Goal: Task Accomplishment & Management: Manage account settings

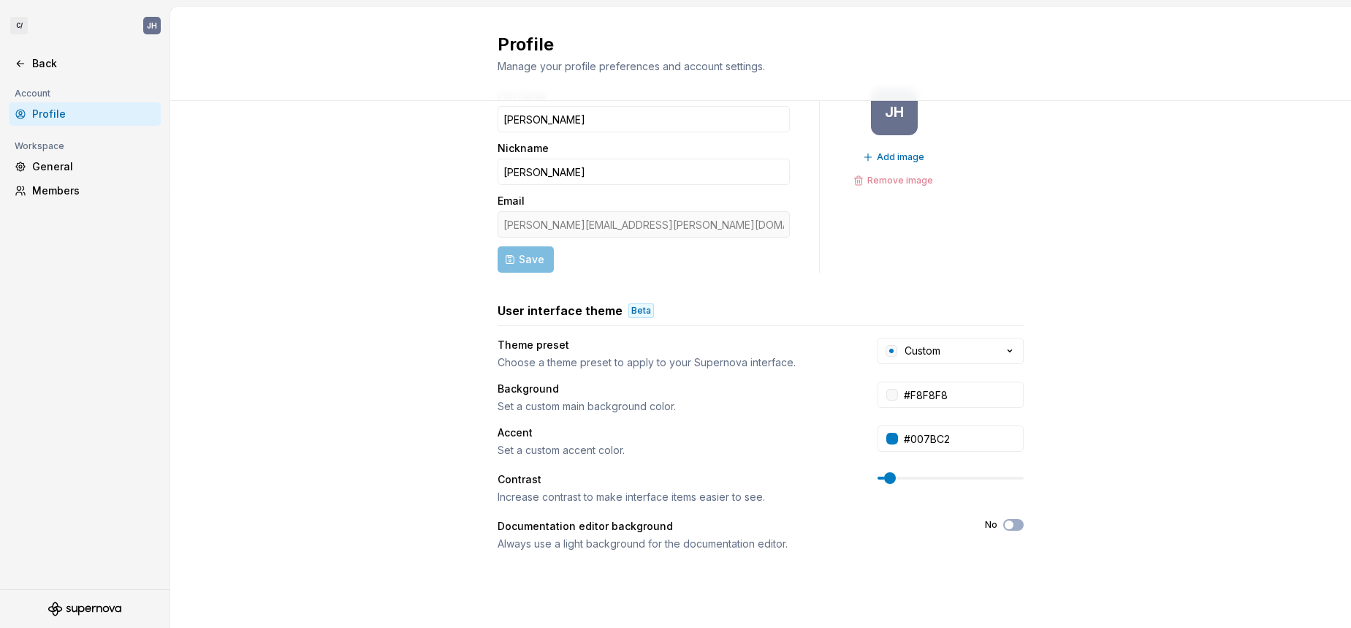
scroll to position [85, 0]
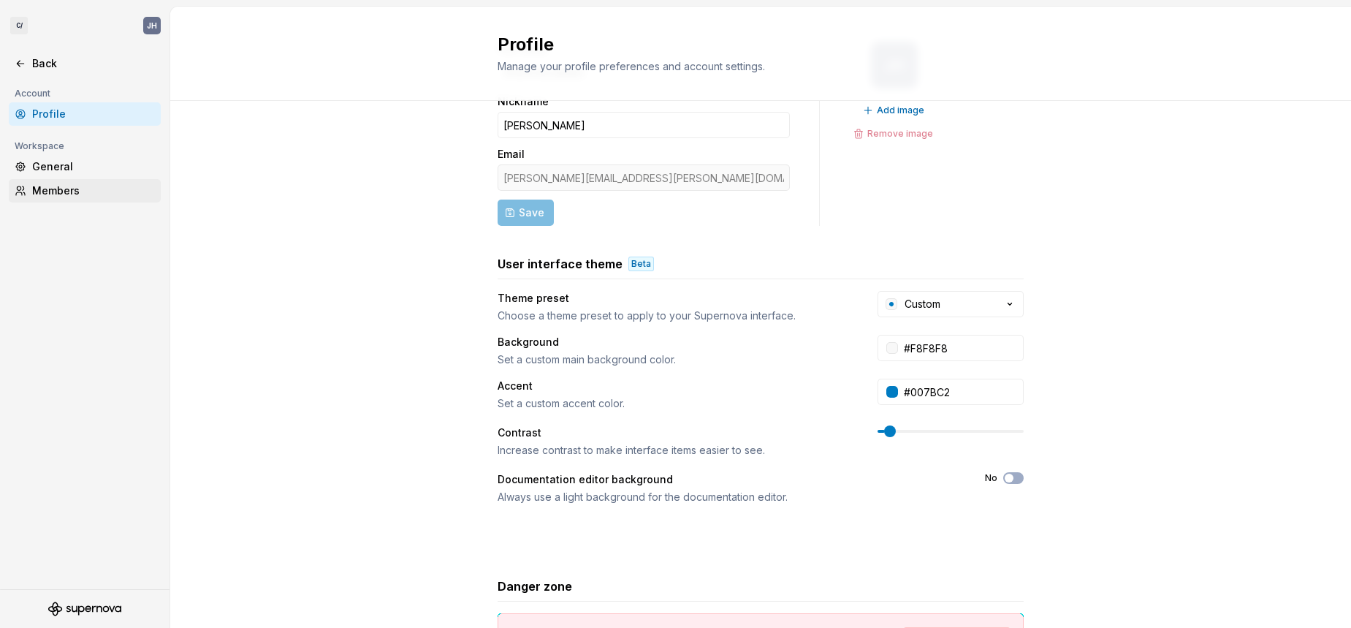
click at [66, 188] on div "Members" at bounding box center [93, 190] width 123 height 15
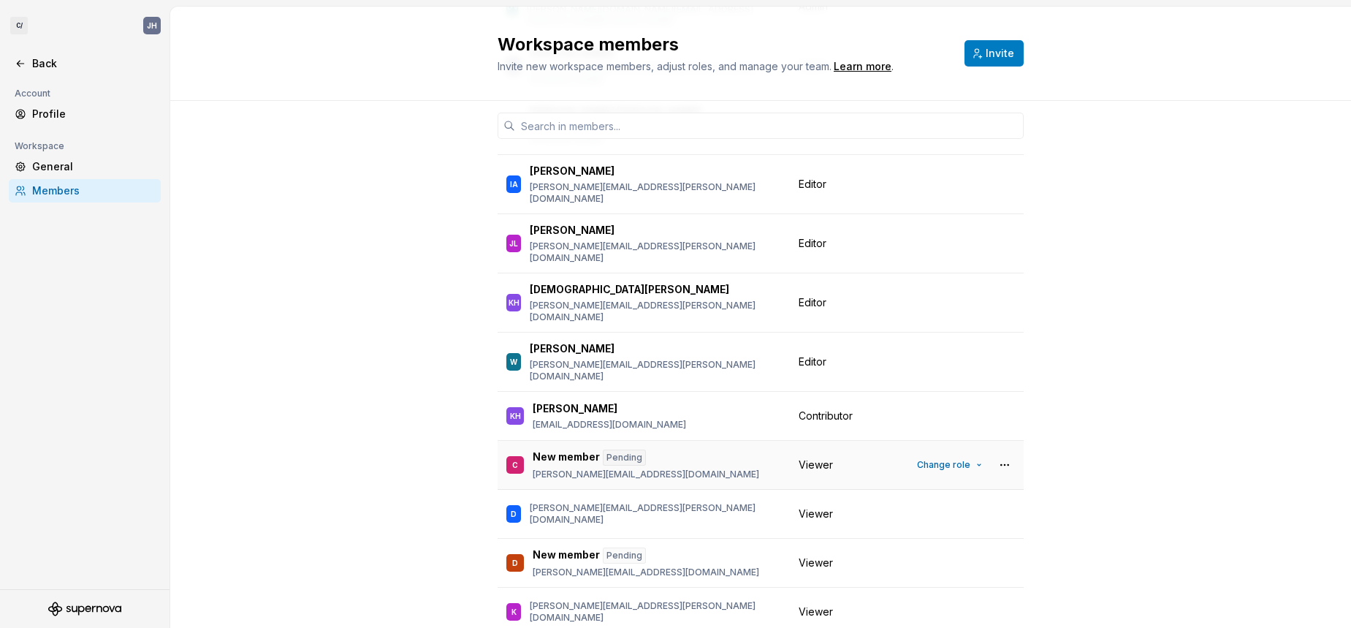
scroll to position [297, 0]
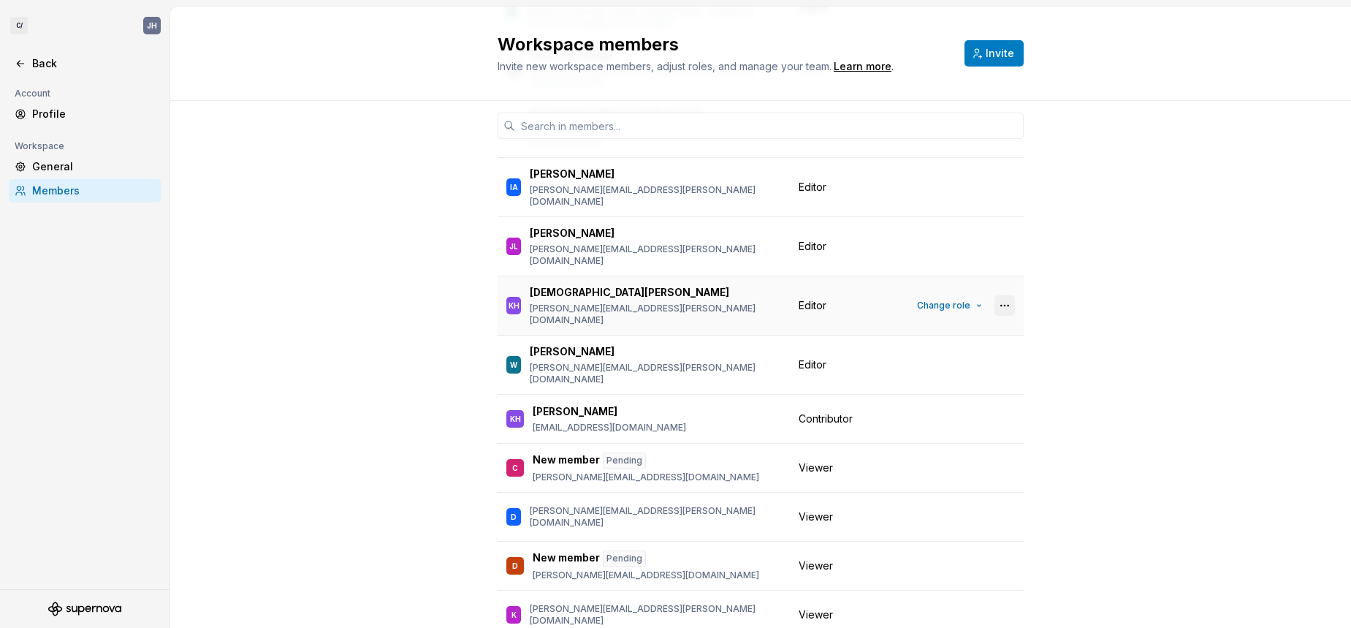
click at [1010, 295] on button "button" at bounding box center [1004, 305] width 20 height 20
click at [986, 273] on div "Remove from workspace" at bounding box center [928, 277] width 153 height 15
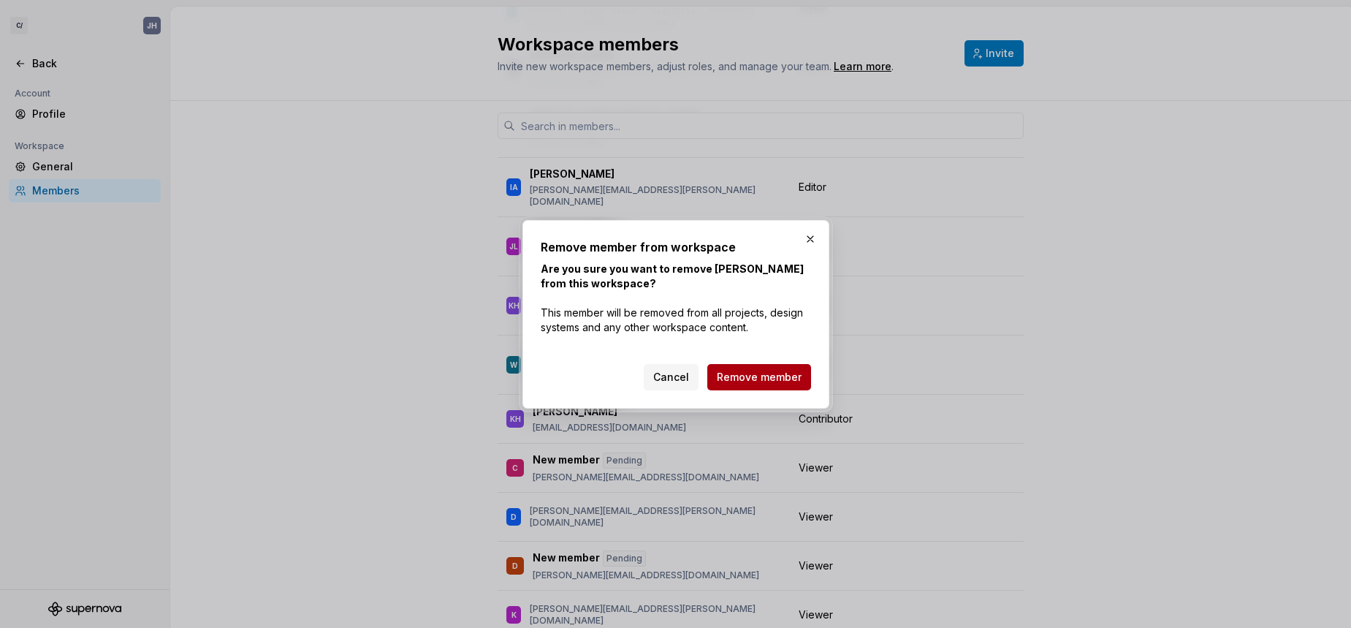
click at [763, 383] on span "Remove member" at bounding box center [759, 377] width 85 height 15
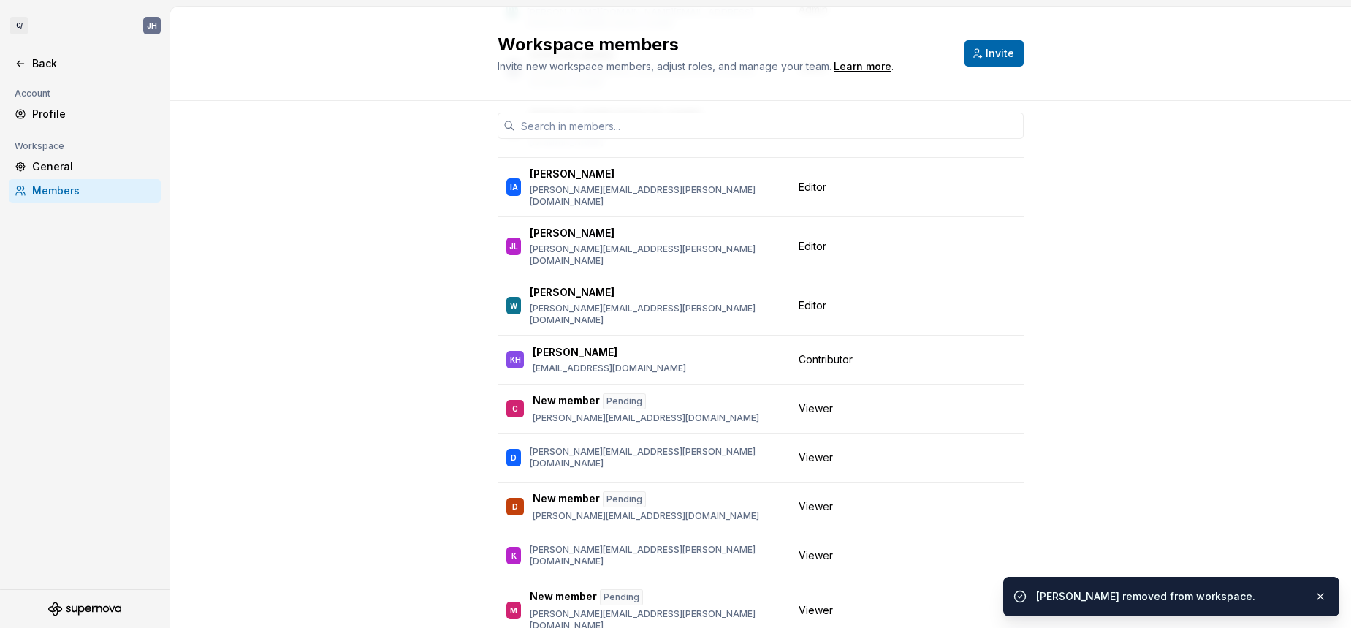
click at [994, 53] on span "Invite" at bounding box center [1000, 53] width 28 height 15
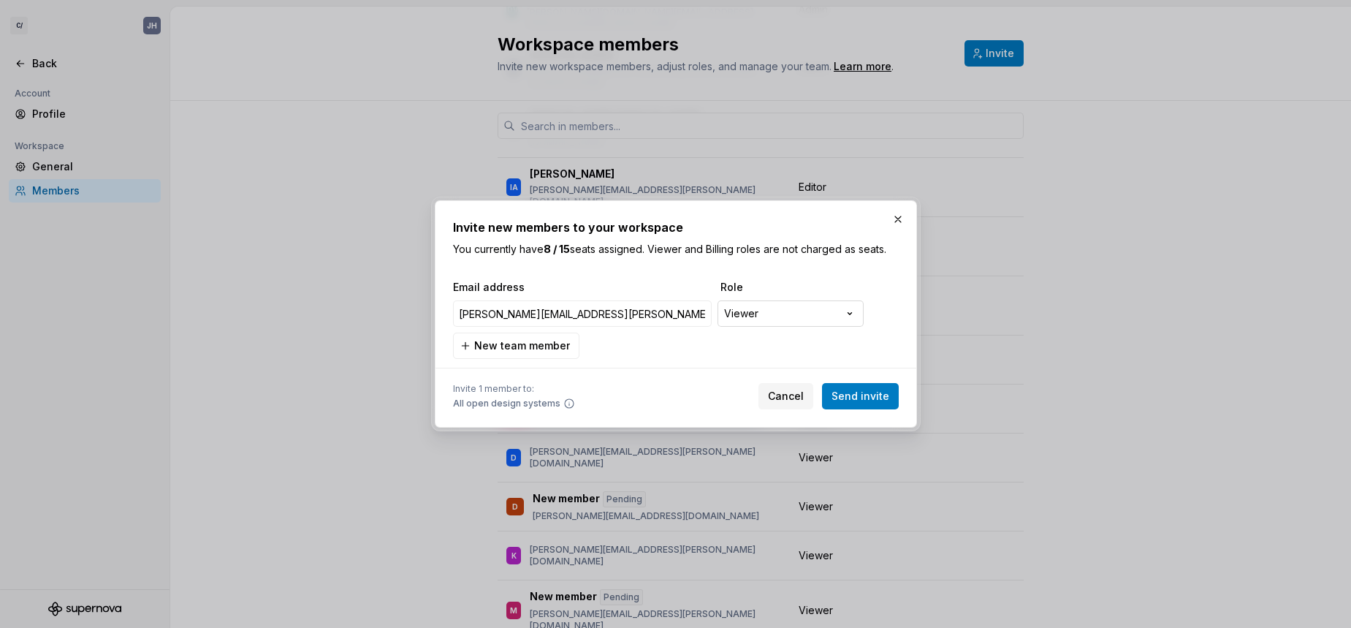
type input "[PERSON_NAME][EMAIL_ADDRESS][PERSON_NAME][DOMAIN_NAME]"
click at [764, 313] on div "**********" at bounding box center [675, 314] width 1351 height 628
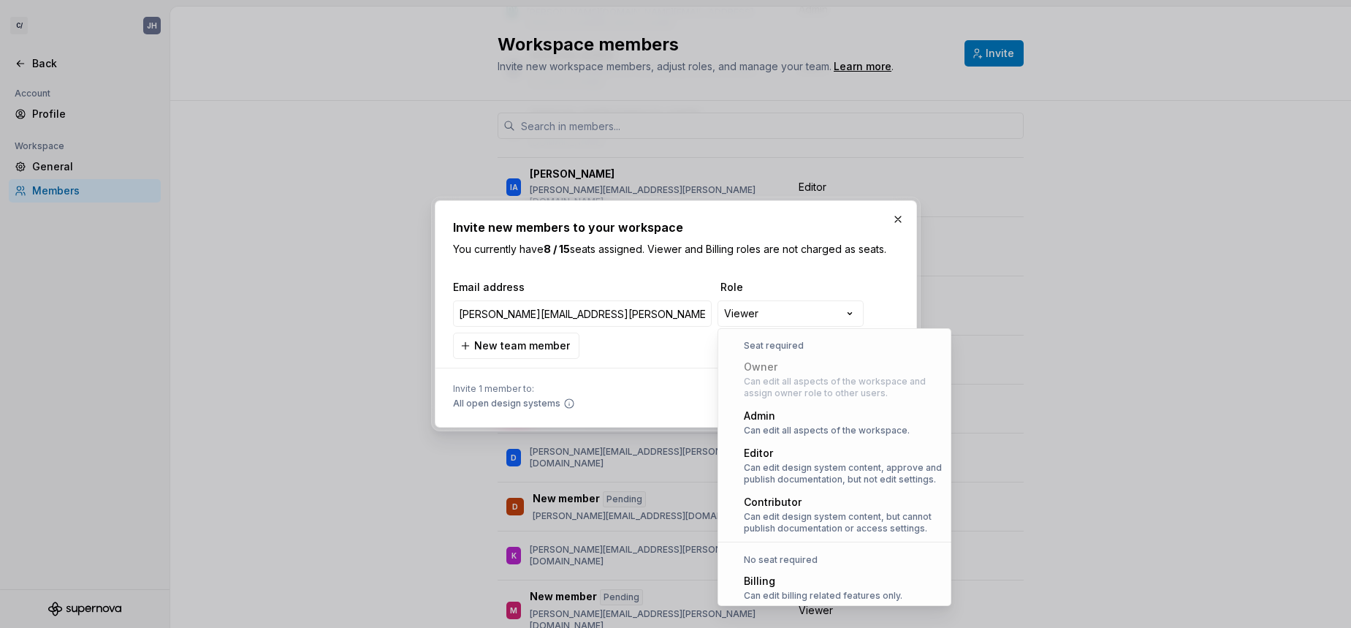
scroll to position [40, 0]
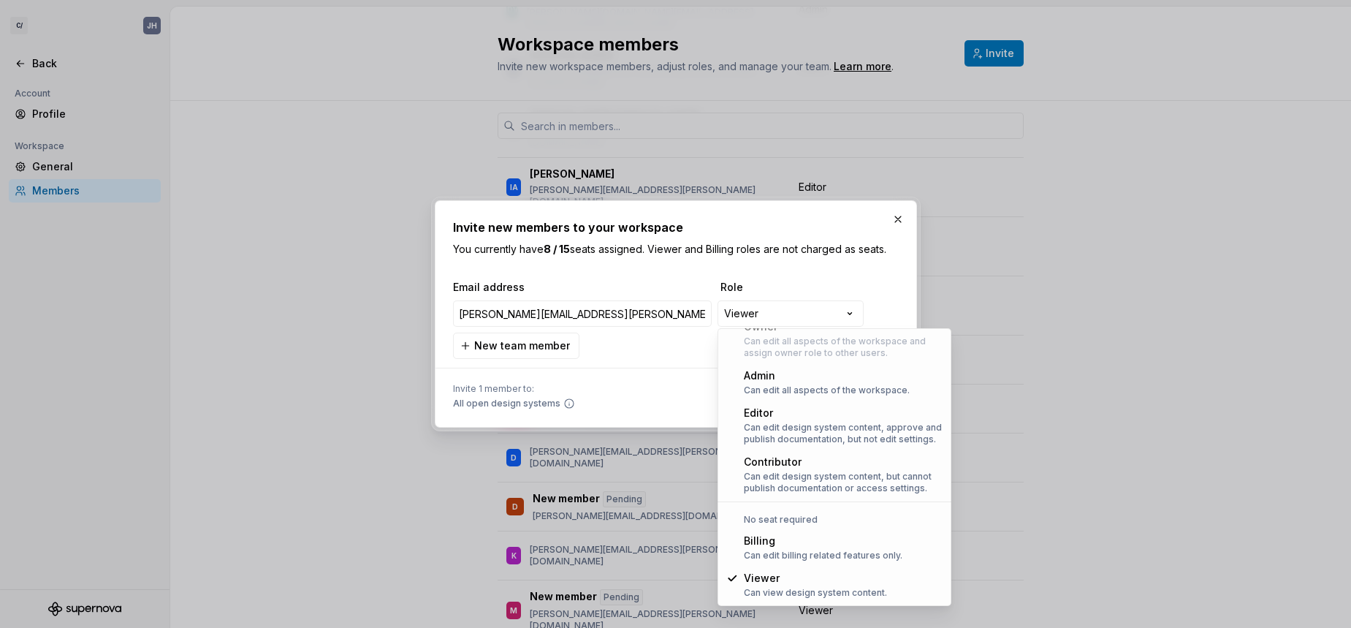
select select "*******"
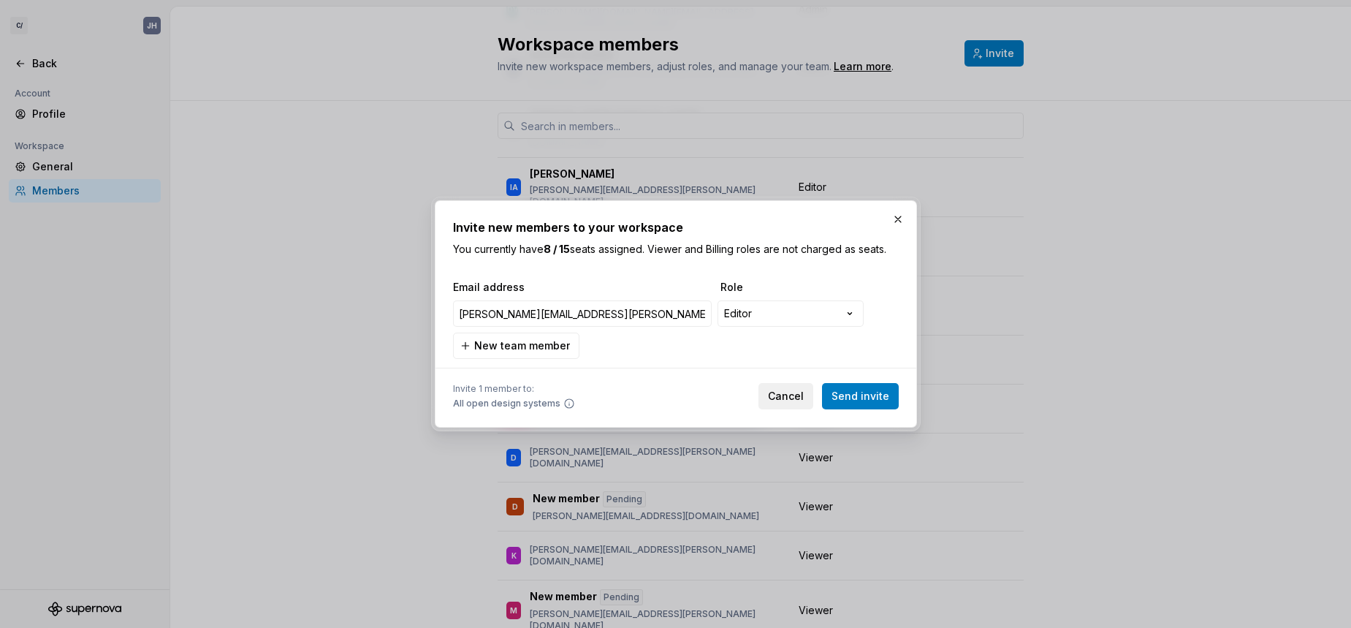
drag, startPoint x: 893, startPoint y: 399, endPoint x: 793, endPoint y: 405, distance: 99.5
click at [893, 399] on button "Send invite" at bounding box center [860, 396] width 77 height 26
